Goal: Task Accomplishment & Management: Use online tool/utility

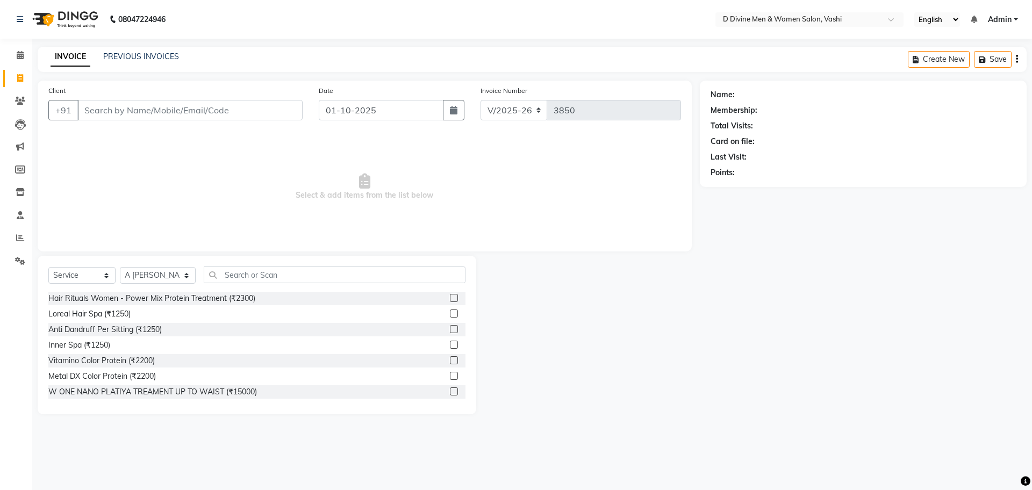
select select "718"
select select "service"
select select "10981"
click at [20, 79] on icon at bounding box center [20, 78] width 6 height 8
select select "718"
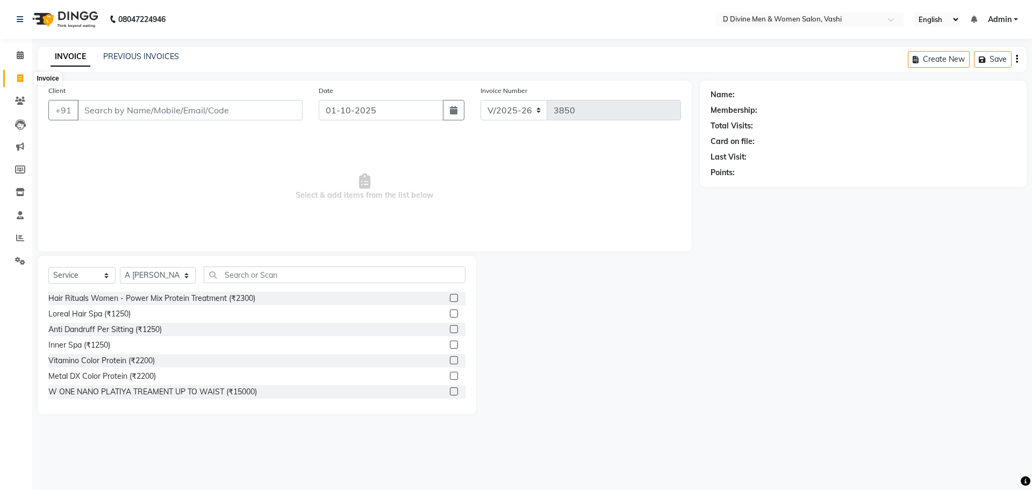
select select "service"
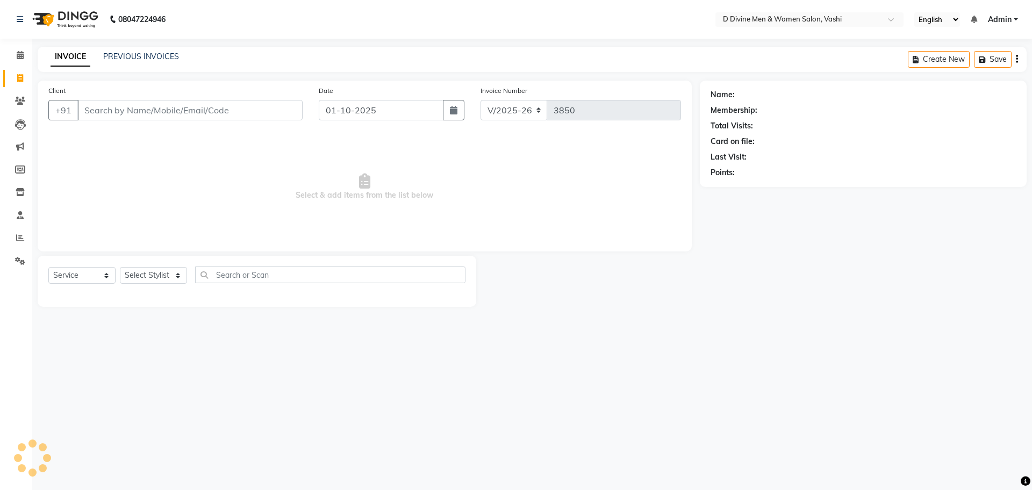
select select "10981"
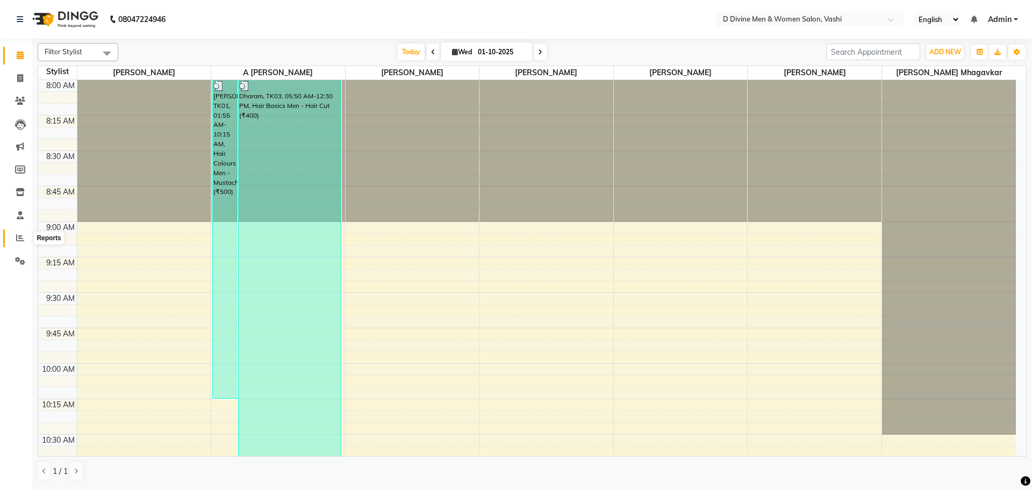
click at [18, 238] on icon at bounding box center [20, 238] width 8 height 8
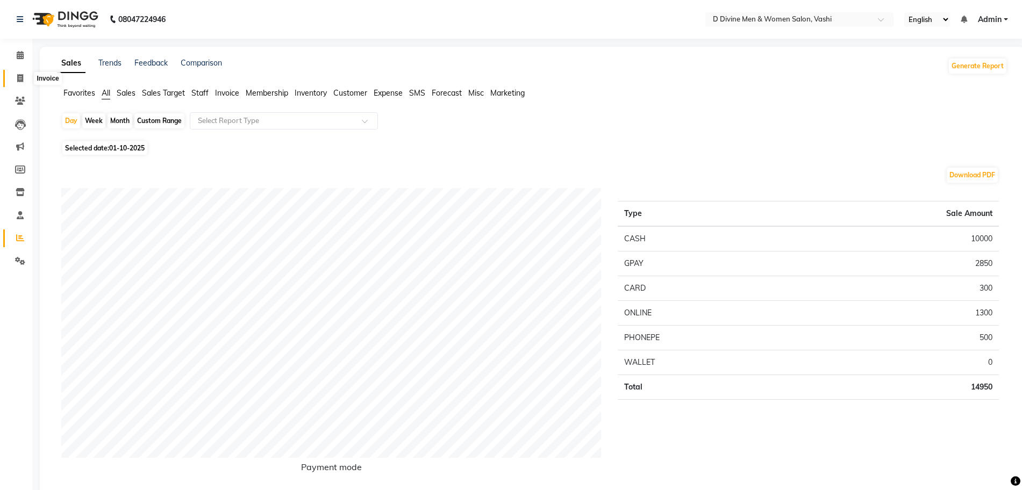
click at [20, 76] on icon at bounding box center [20, 78] width 6 height 8
select select "718"
select select "service"
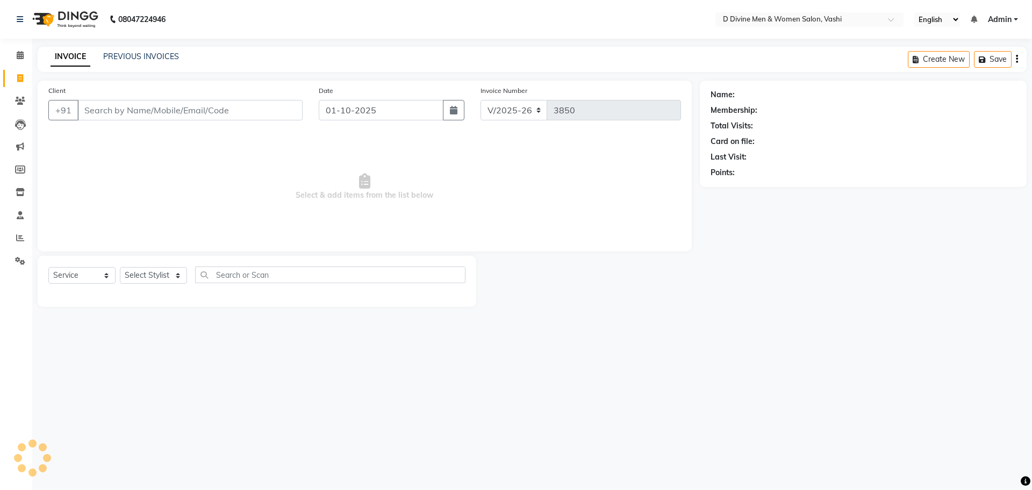
select select "10981"
